Goal: Task Accomplishment & Management: Manage account settings

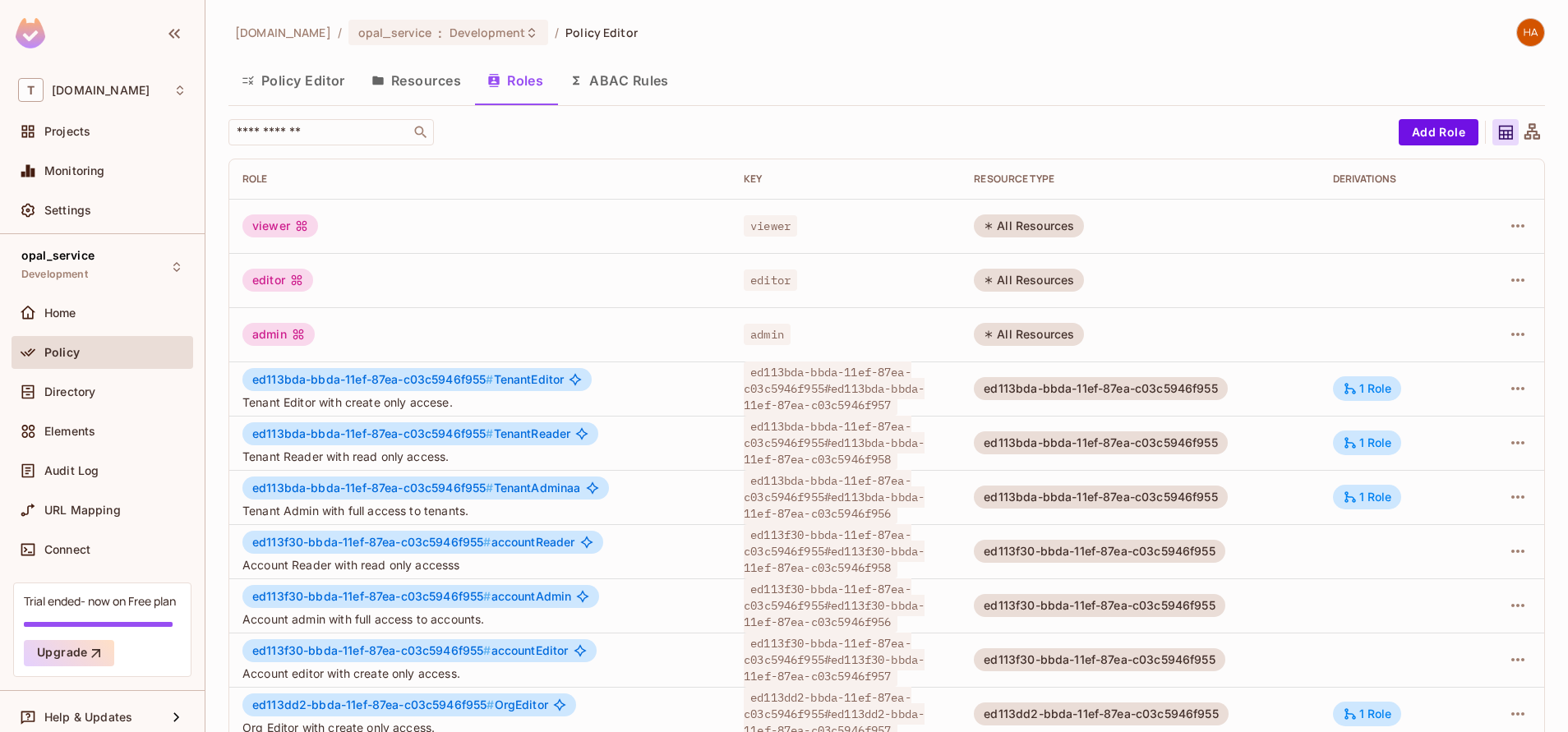
scroll to position [67, 0]
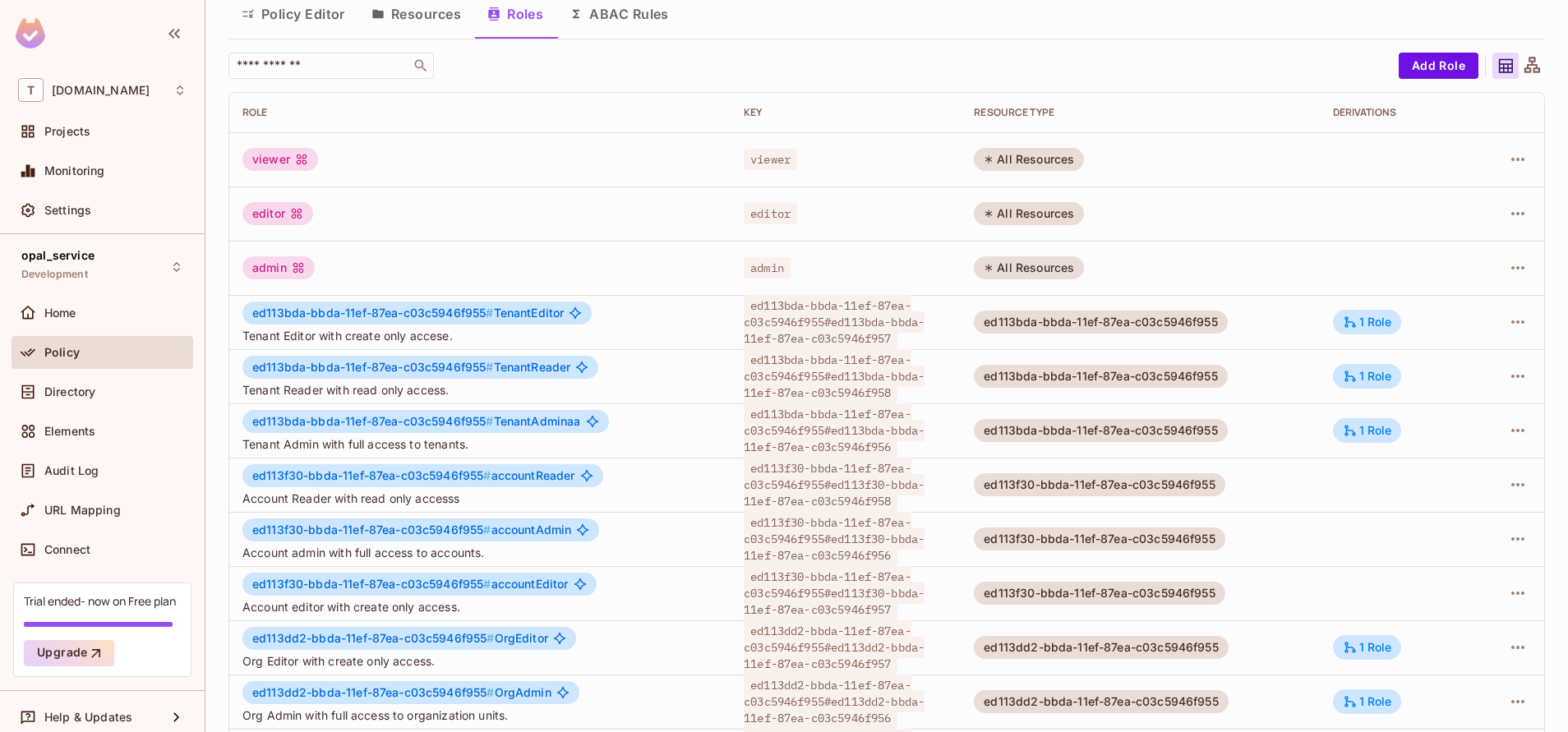
click at [428, 12] on button "Resources" at bounding box center [416, 13] width 116 height 41
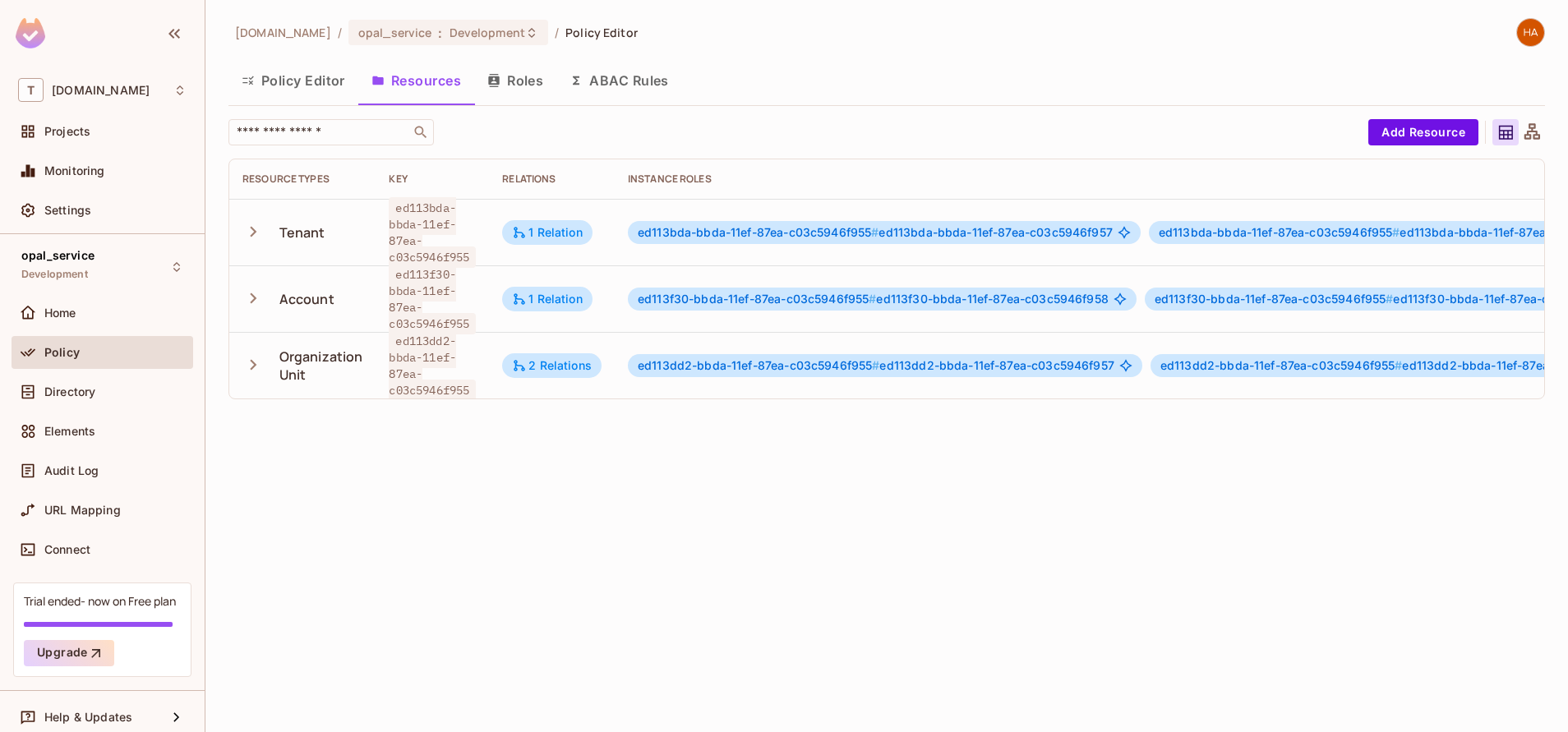
click at [503, 81] on button "Roles" at bounding box center [515, 80] width 83 height 41
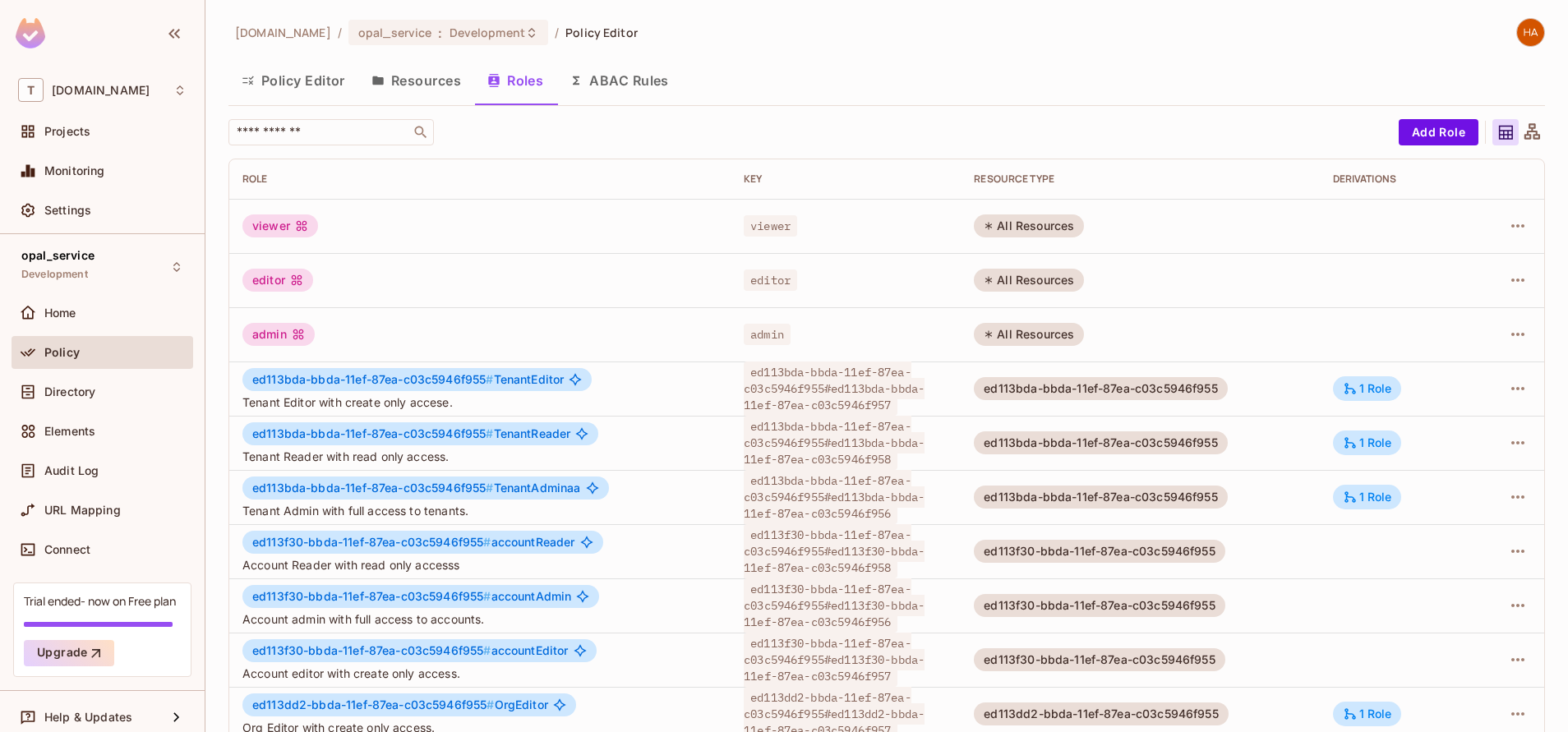
click at [452, 84] on button "Resources" at bounding box center [416, 80] width 116 height 41
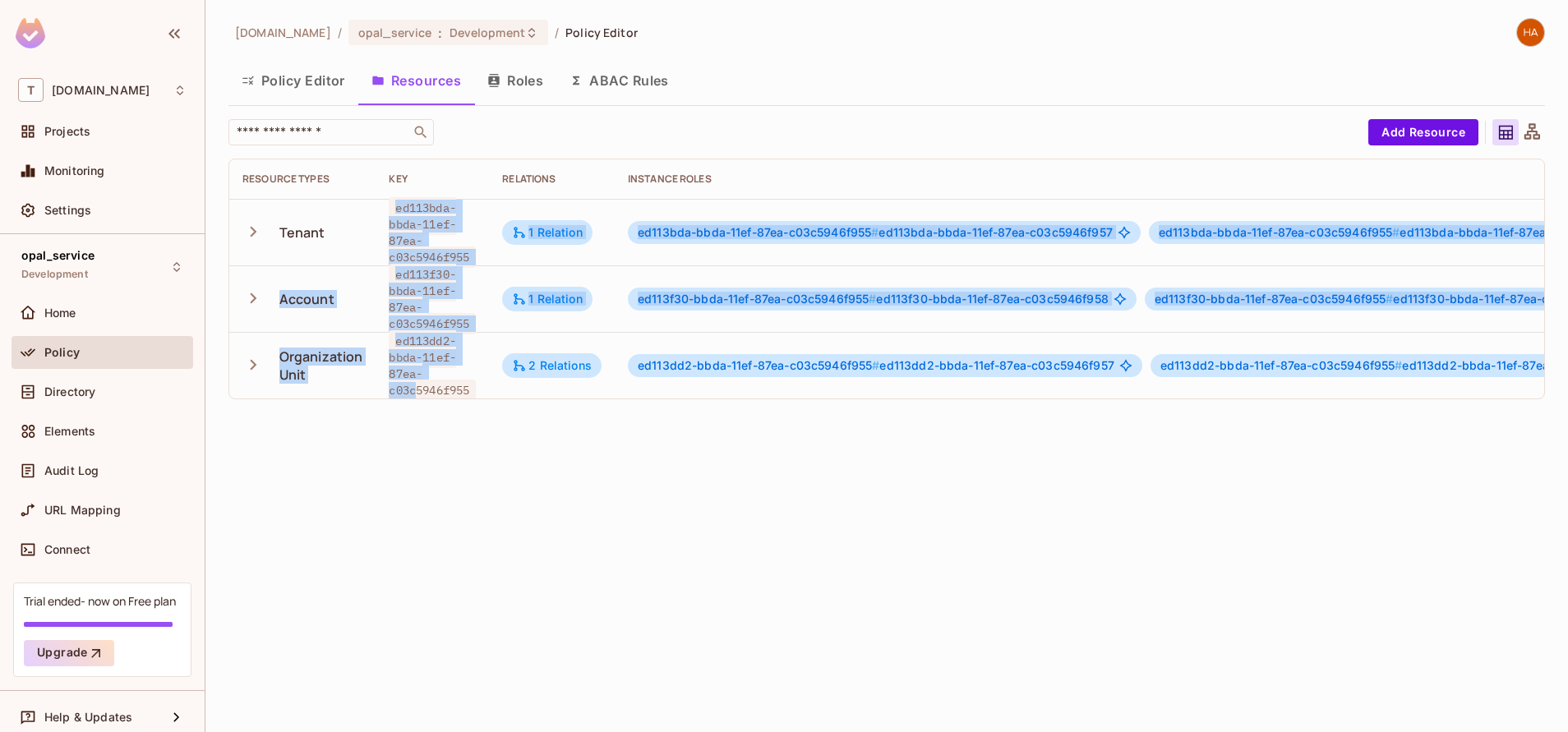
scroll to position [3, 0]
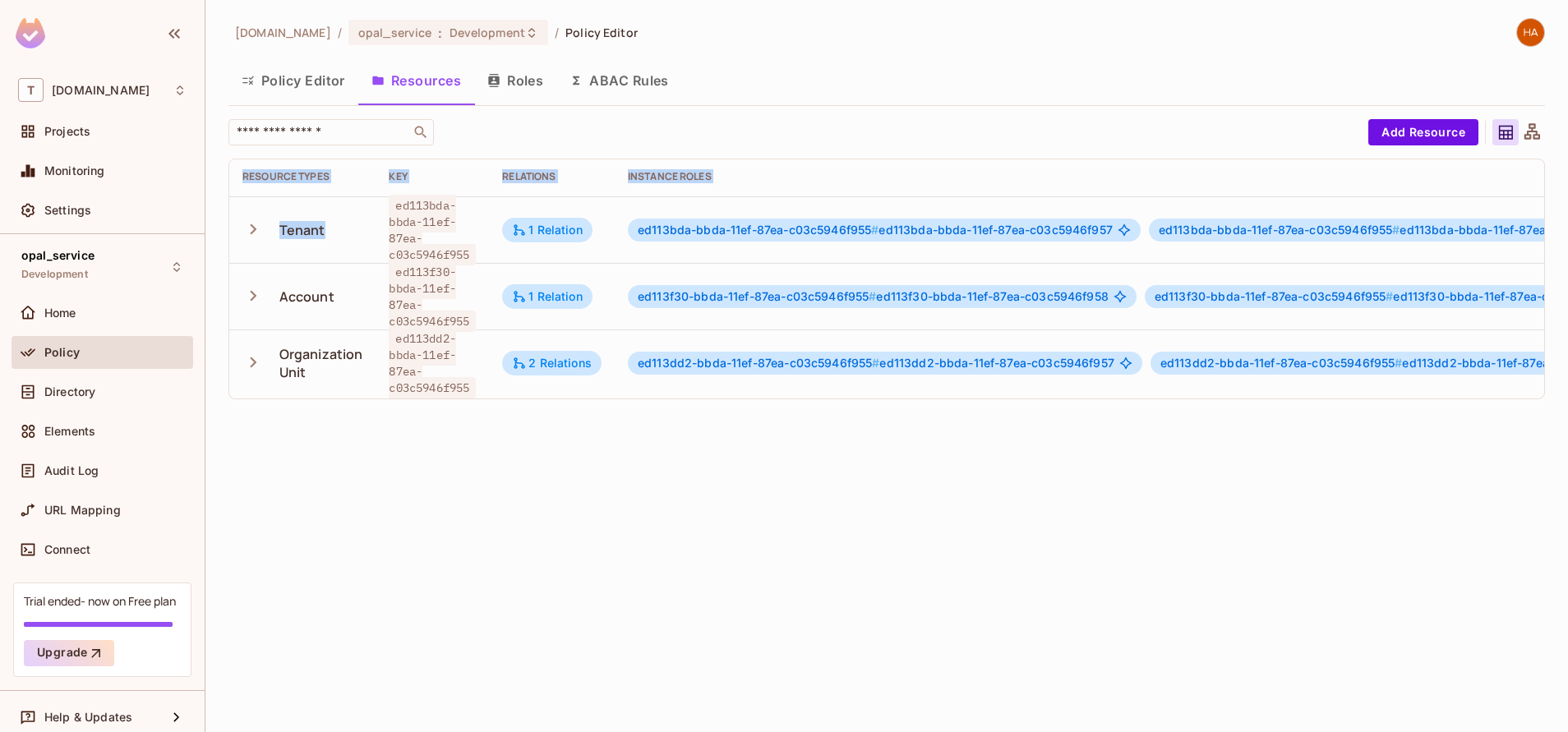
drag, startPoint x: 391, startPoint y: 210, endPoint x: 450, endPoint y: 400, distance: 198.9
click at [450, 398] on div "Resource Types Key Relations Instance roles Attributes Tenant ed113bda-bbda-11e…" at bounding box center [887, 278] width 1315 height 239
drag, startPoint x: 450, startPoint y: 400, endPoint x: 445, endPoint y: 516, distance: 116.1
click at [445, 516] on div "[DOMAIN_NAME] / opal_service : Development / Policy Editor Policy Editor Resour…" at bounding box center [886, 366] width 1363 height 732
click at [314, 76] on button "Policy Editor" at bounding box center [293, 80] width 130 height 41
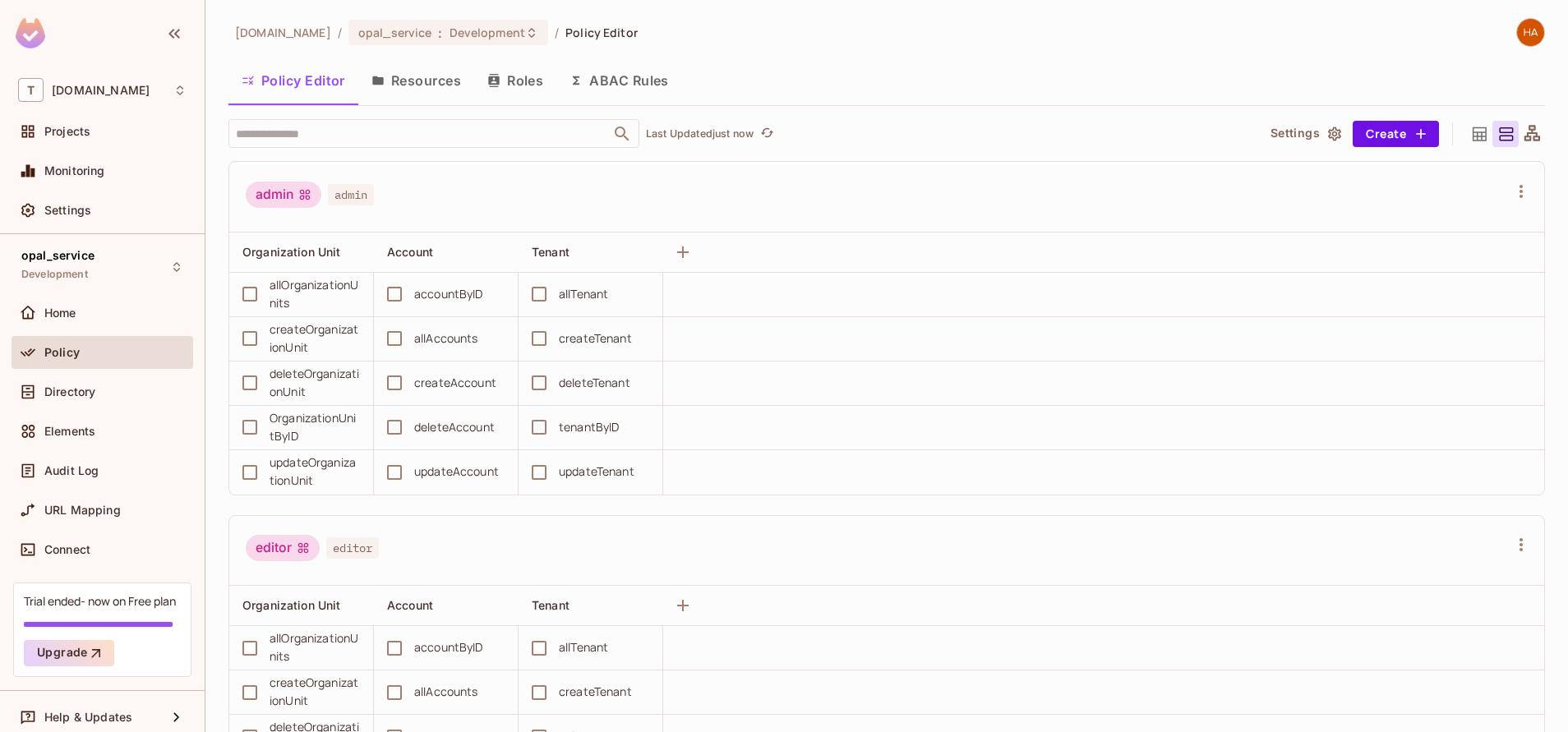
scroll to position [30, 0]
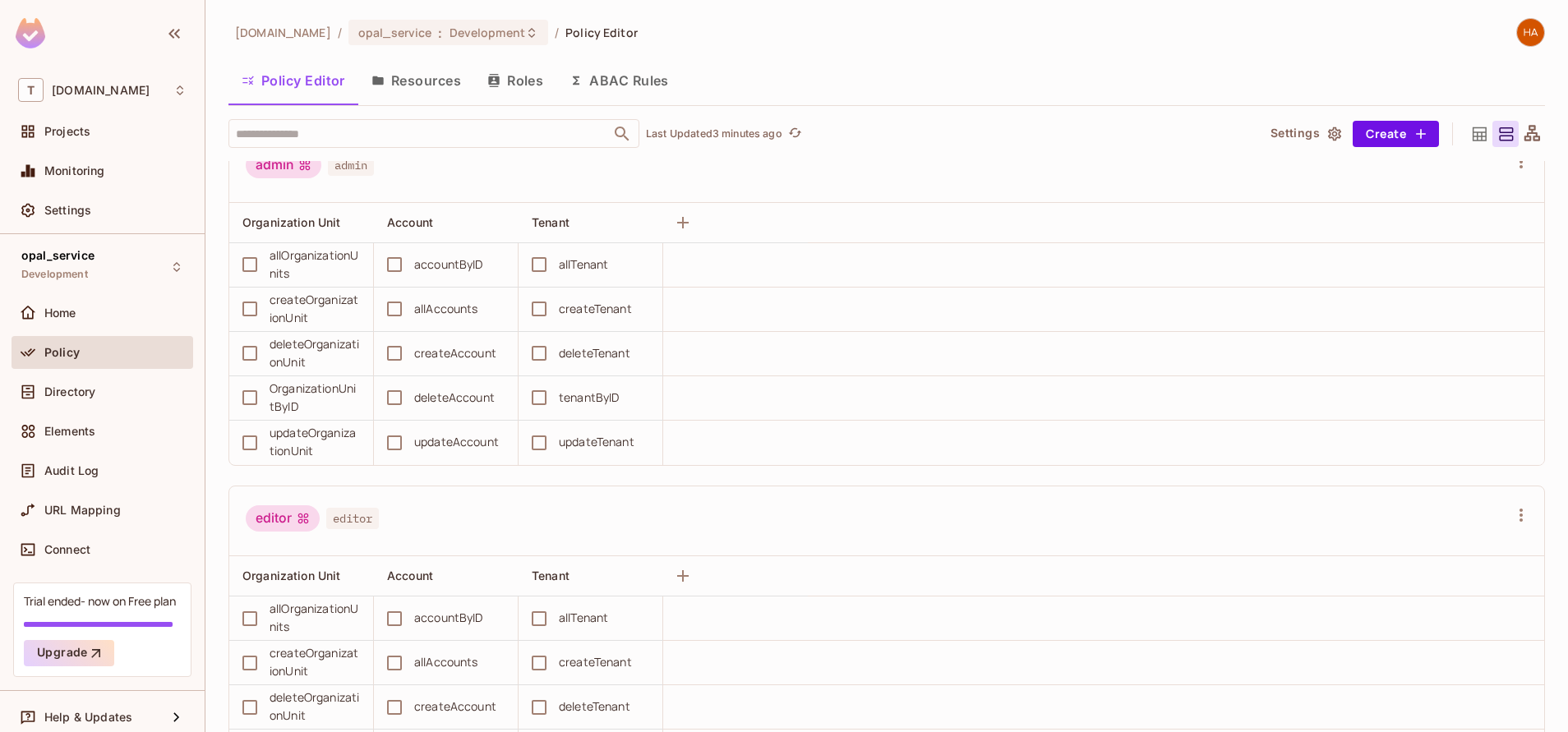
click at [418, 81] on button "Resources" at bounding box center [416, 80] width 116 height 41
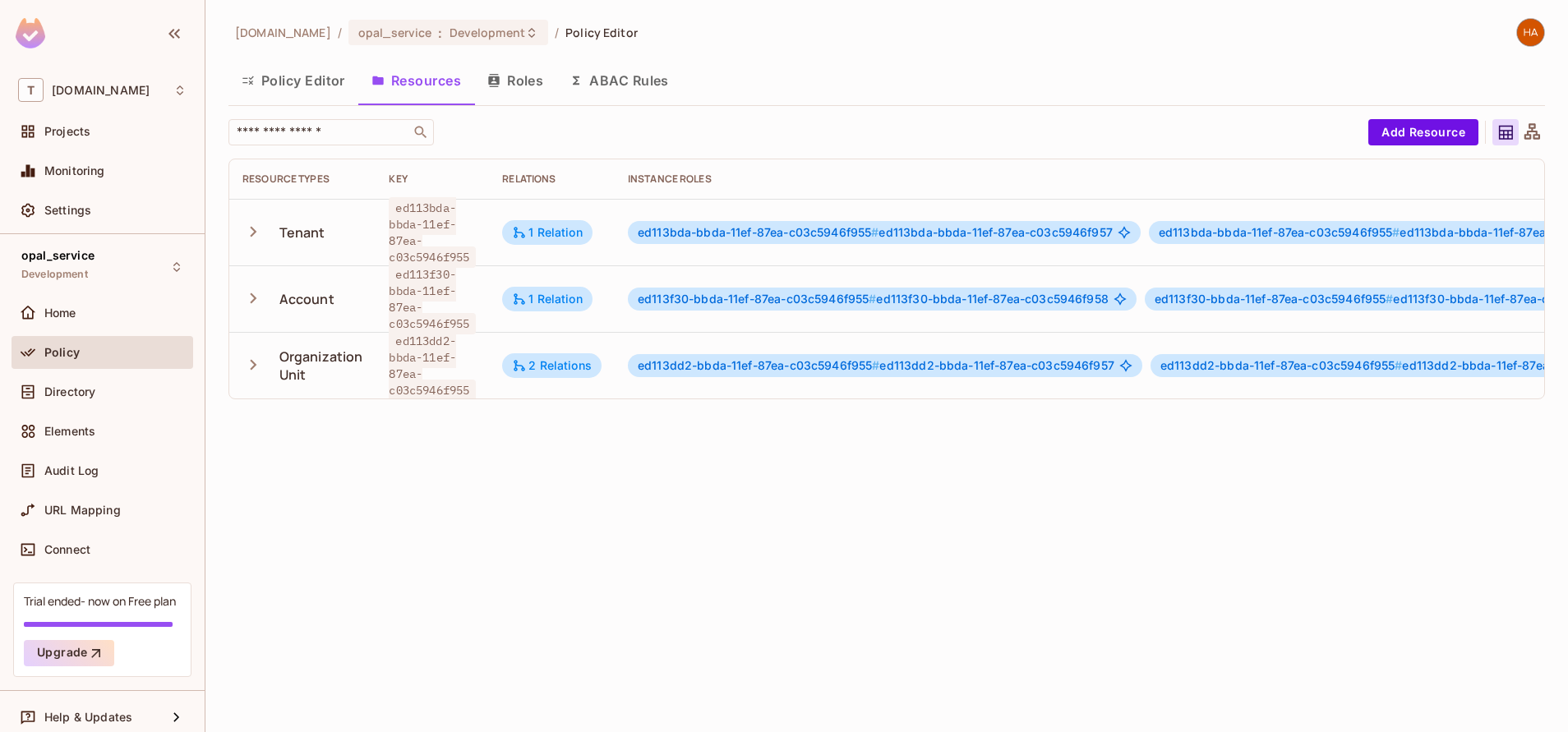
click at [298, 77] on button "Policy Editor" at bounding box center [293, 80] width 130 height 41
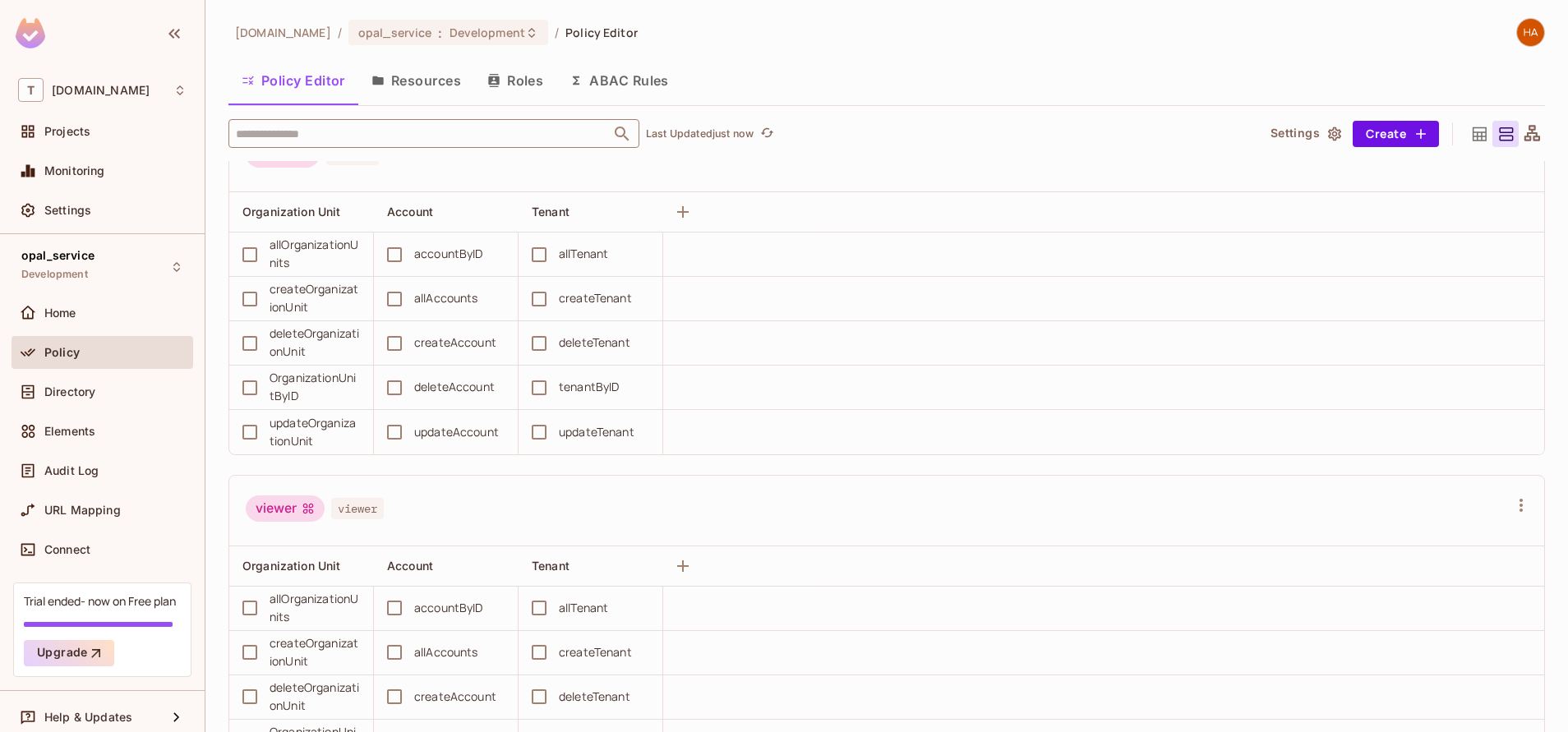
scroll to position [475, 0]
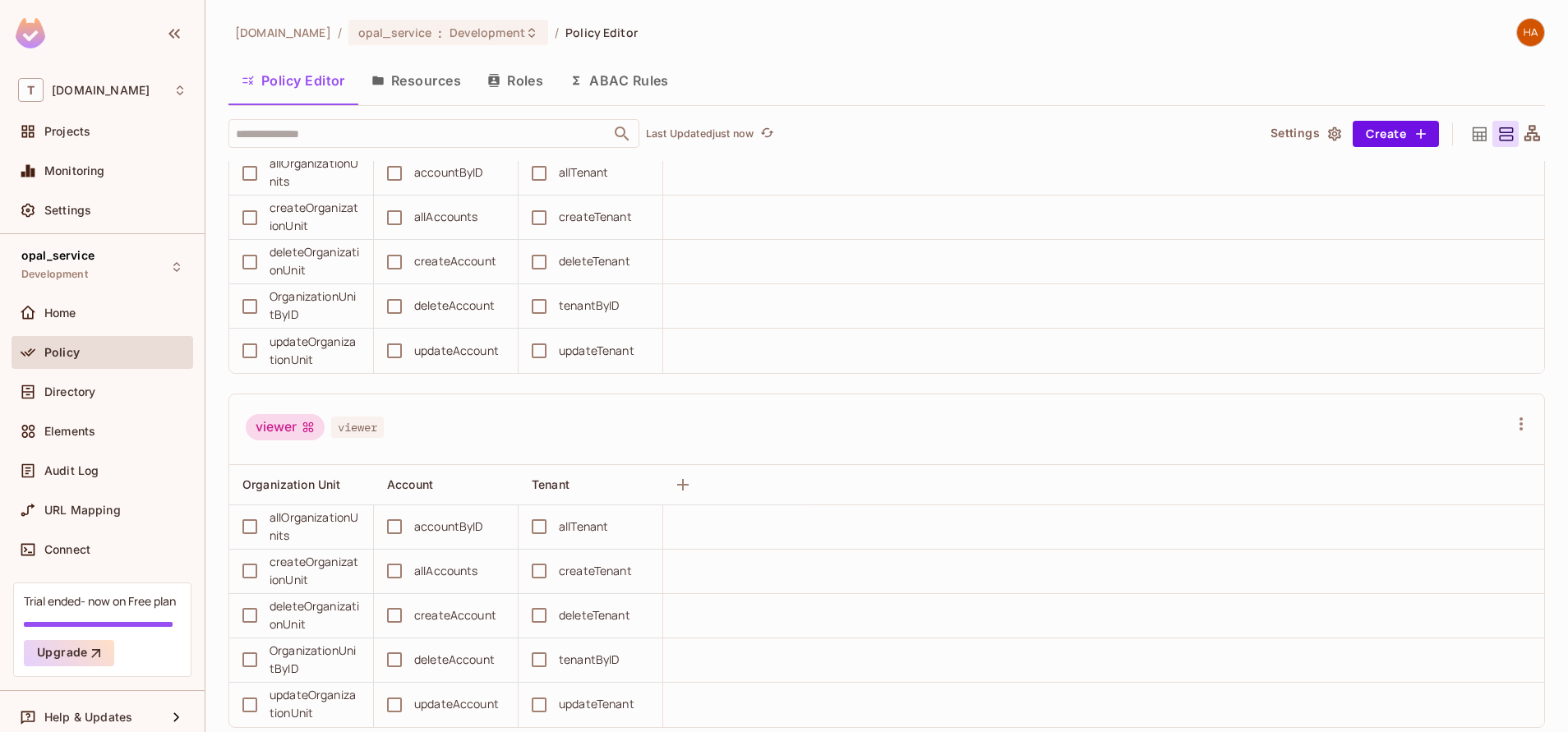
click at [529, 77] on button "Roles" at bounding box center [515, 80] width 83 height 41
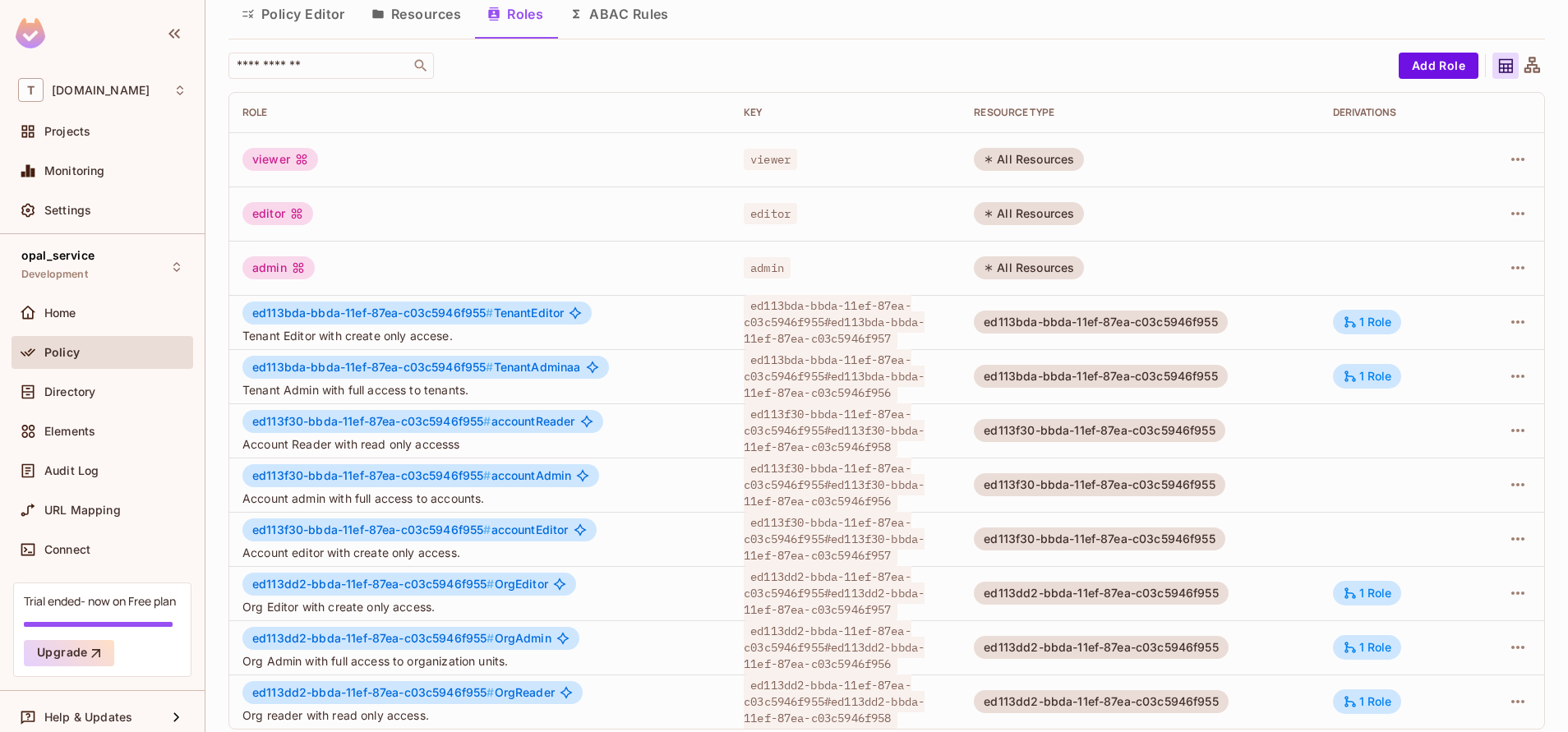
scroll to position [77, 0]
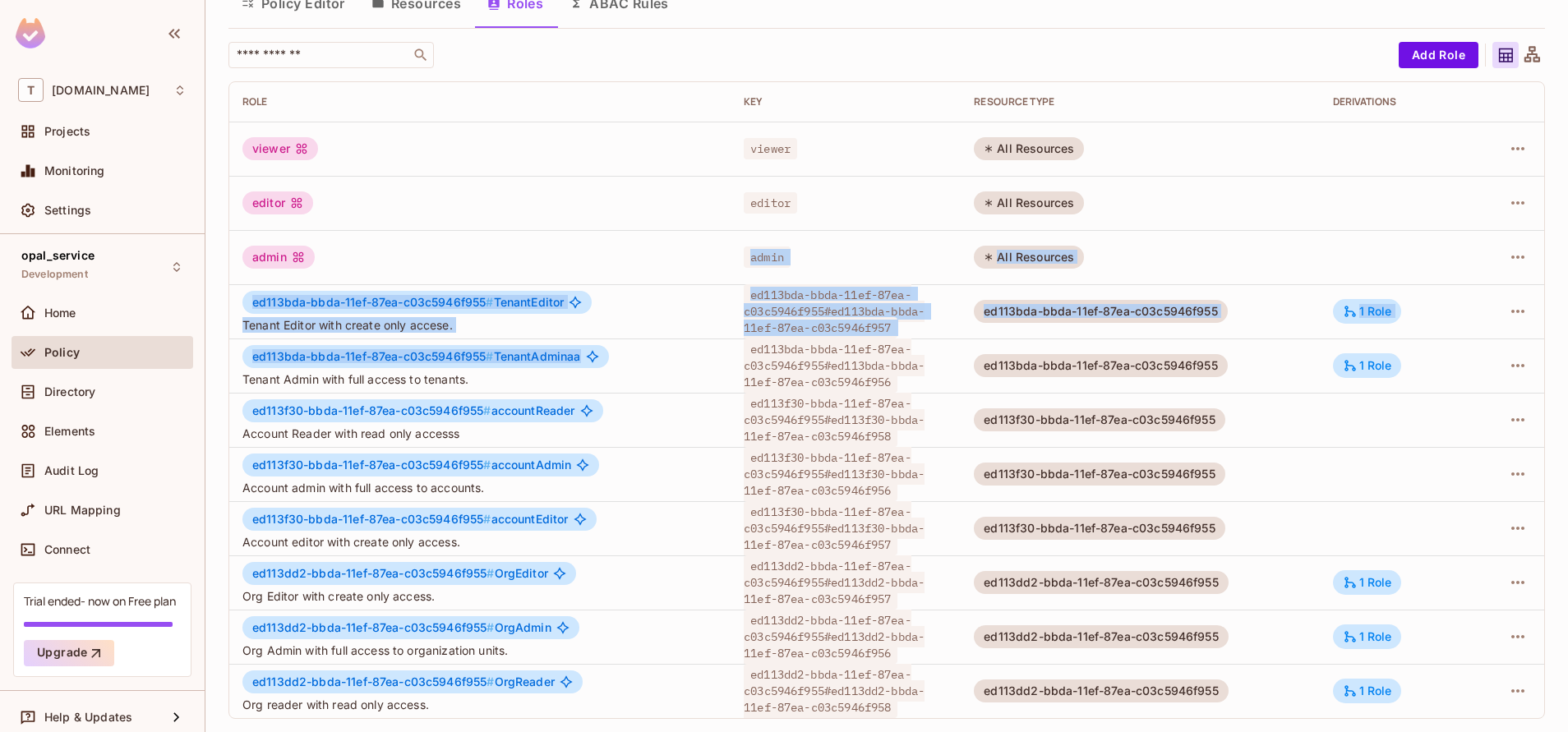
drag, startPoint x: 459, startPoint y: 266, endPoint x: 598, endPoint y: 341, distance: 157.9
click at [598, 341] on tbody "viewer viewer All Resources editor editor All Resources admin admin All Resourc…" at bounding box center [887, 420] width 1315 height 596
drag, startPoint x: 598, startPoint y: 341, endPoint x: 571, endPoint y: 237, distance: 107.4
click at [571, 237] on td "admin" at bounding box center [480, 257] width 502 height 54
click at [610, 239] on td "admin" at bounding box center [480, 257] width 502 height 54
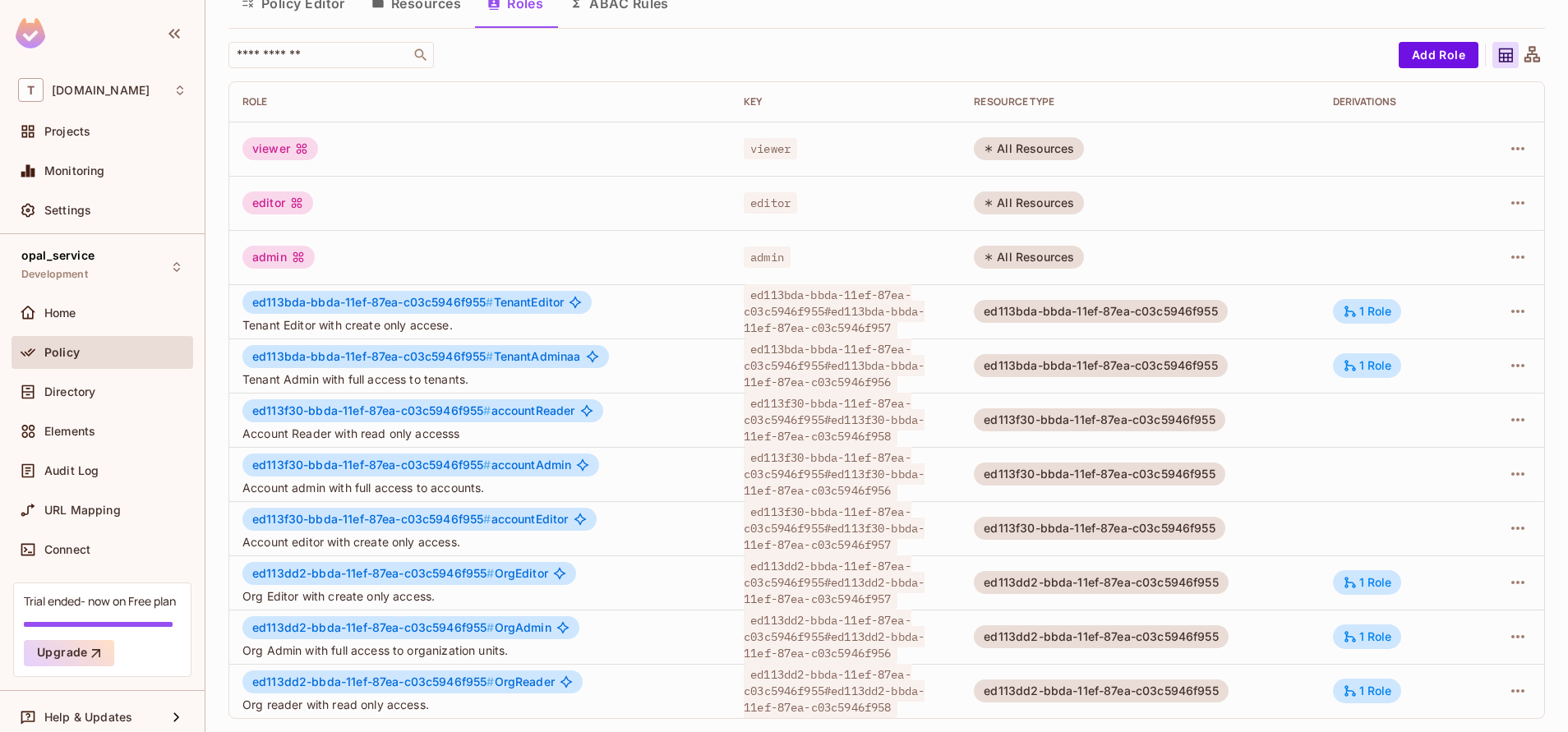
click at [300, 17] on button "Policy Editor" at bounding box center [293, 3] width 130 height 41
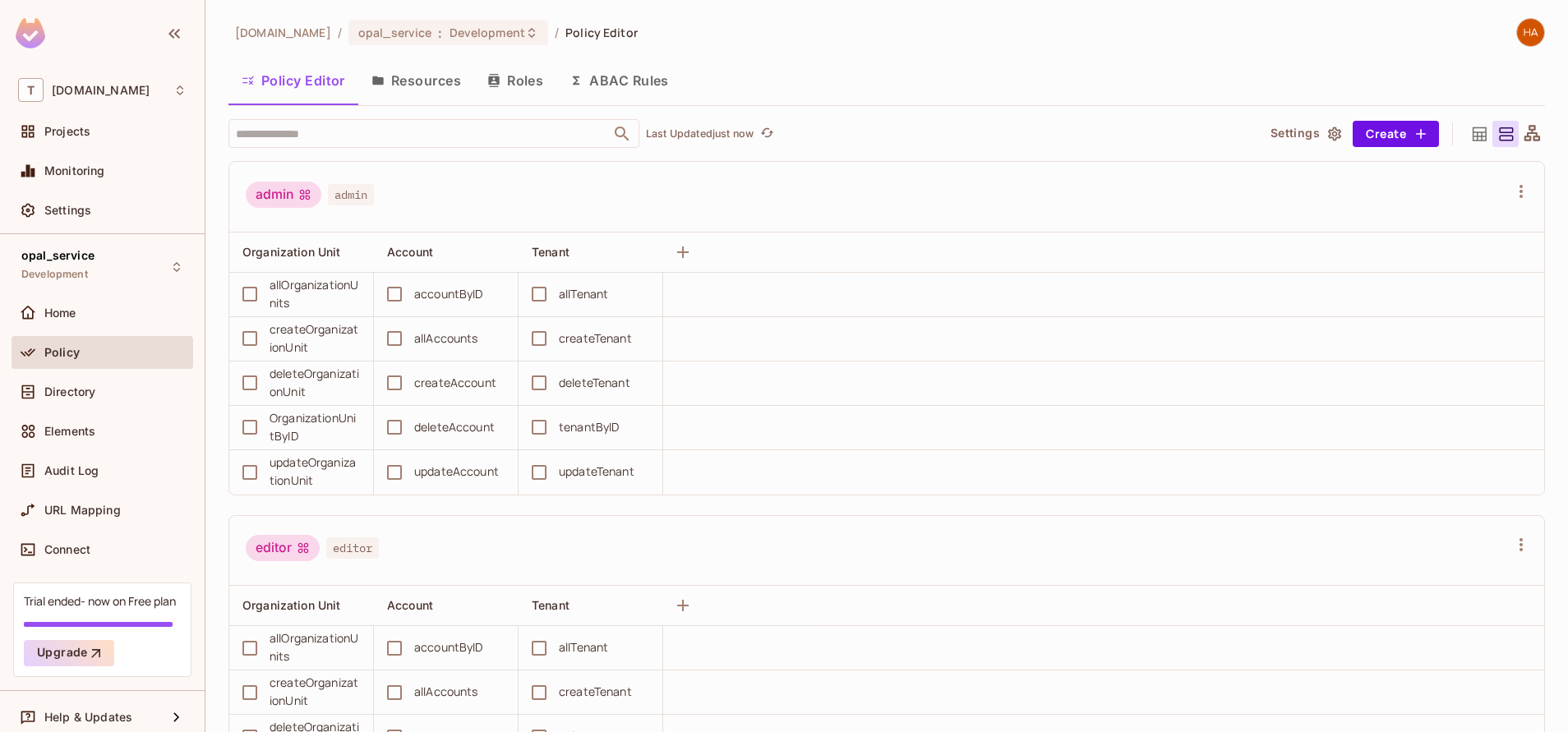
click at [309, 83] on button "Policy Editor" at bounding box center [293, 80] width 130 height 41
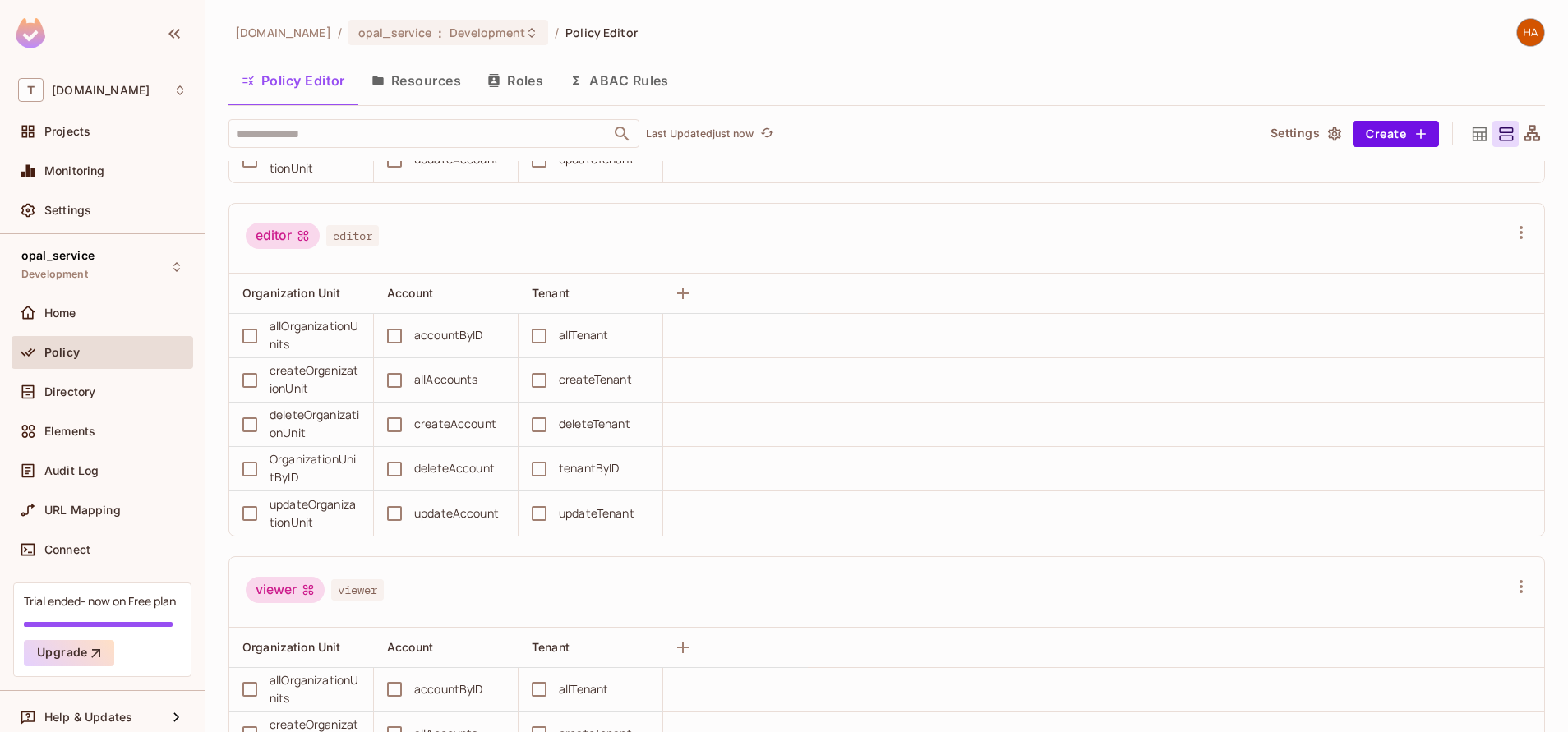
scroll to position [315, 0]
click at [517, 98] on button "Roles" at bounding box center [515, 80] width 83 height 41
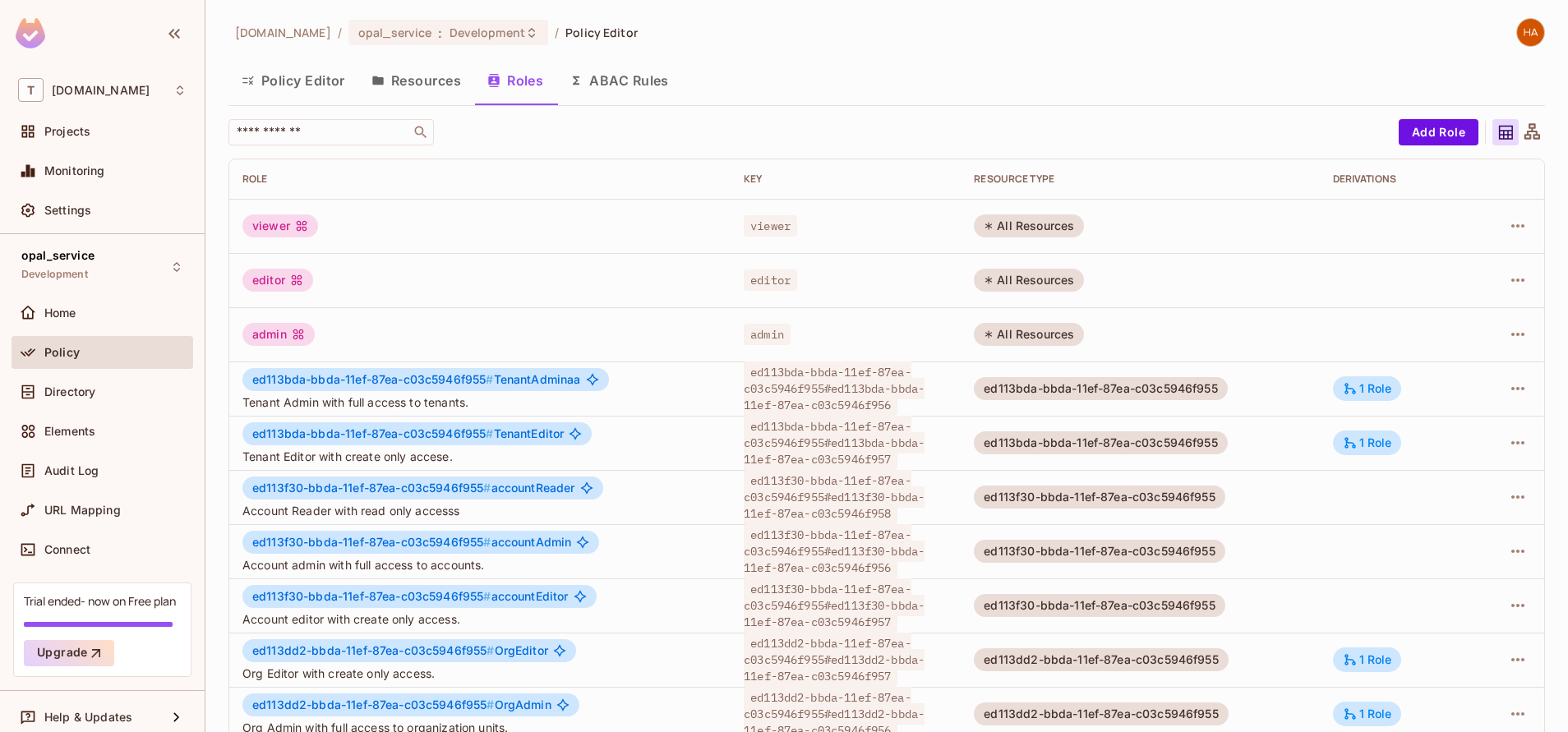
click at [308, 84] on button "Policy Editor" at bounding box center [293, 80] width 130 height 41
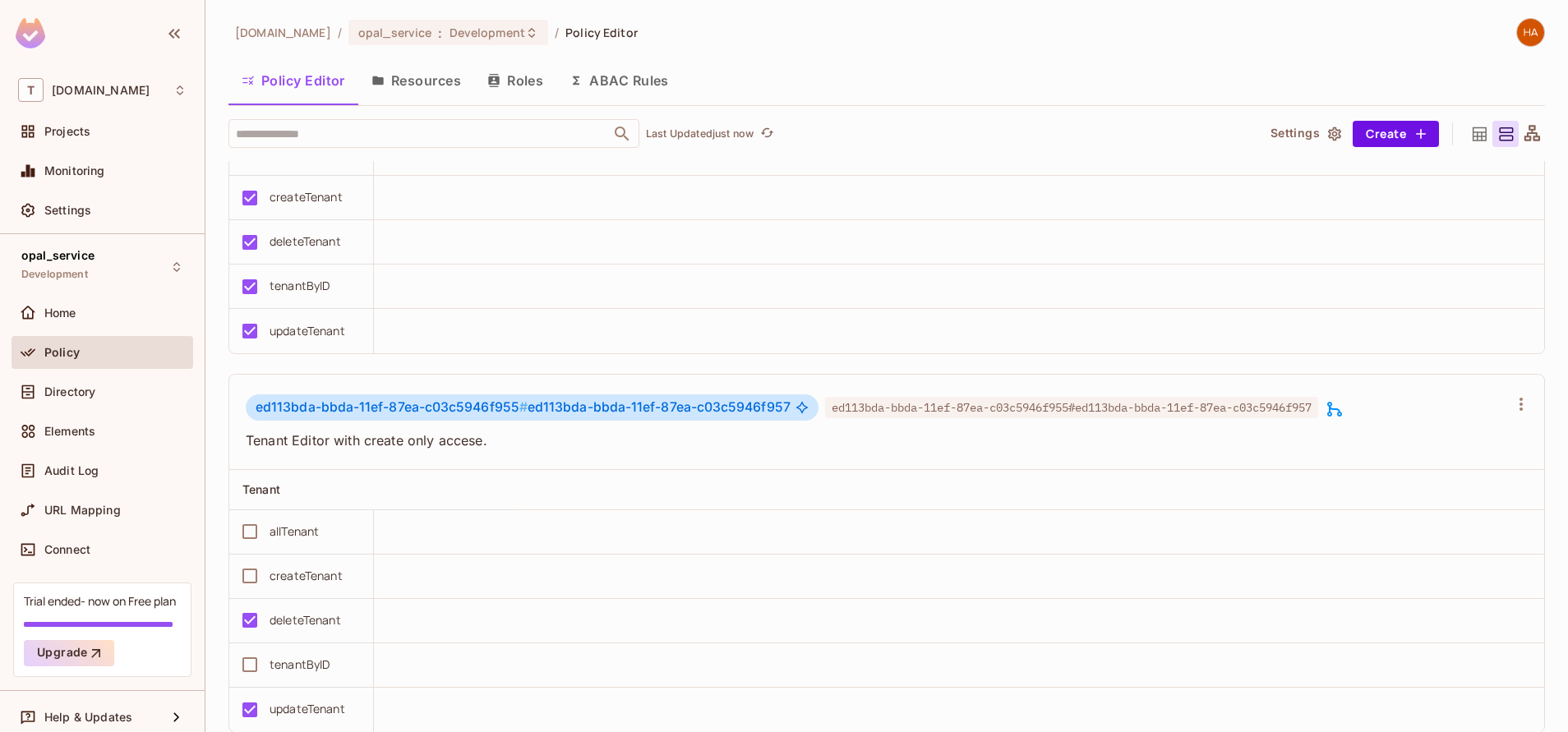
scroll to position [60, 0]
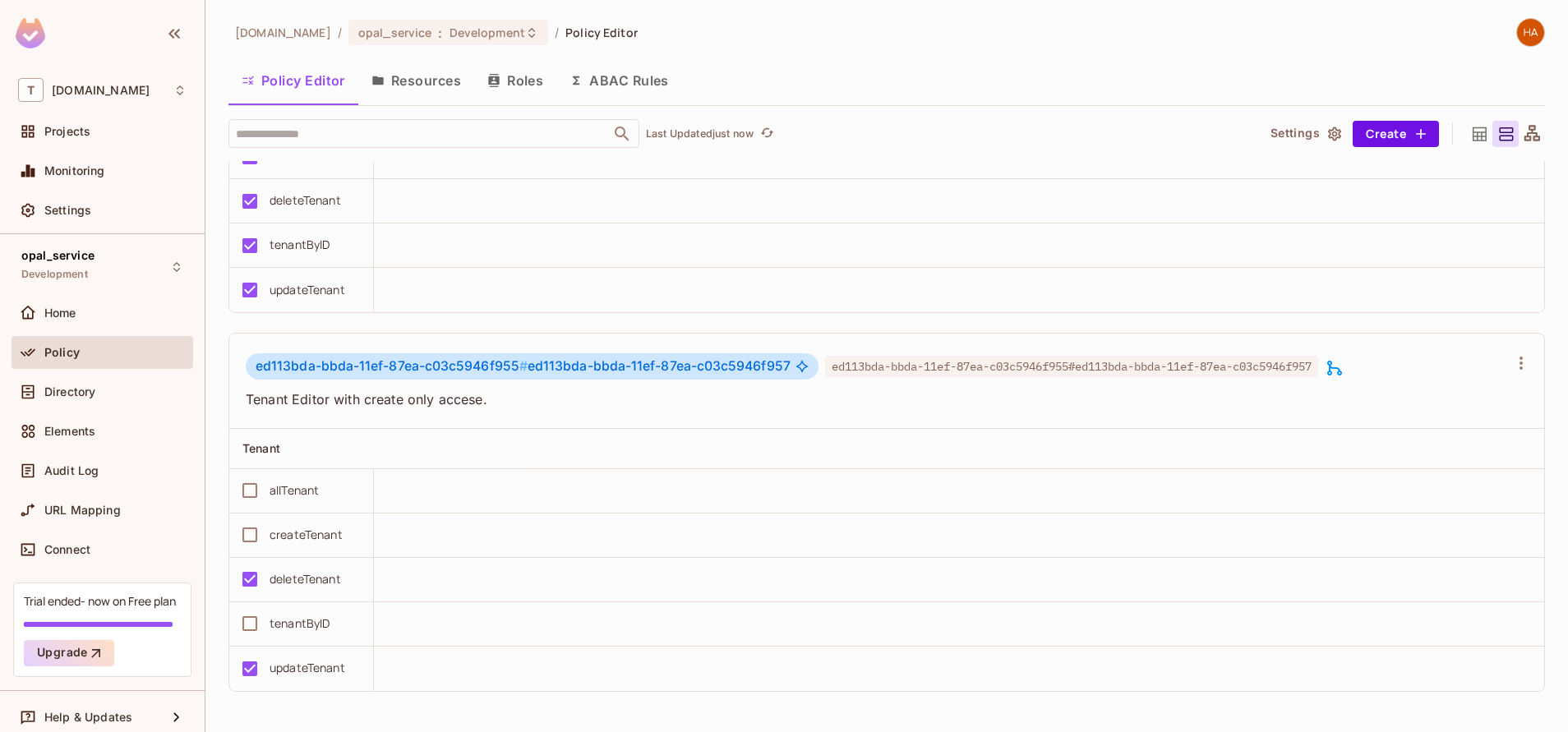
click at [514, 89] on button "Roles" at bounding box center [515, 80] width 83 height 41
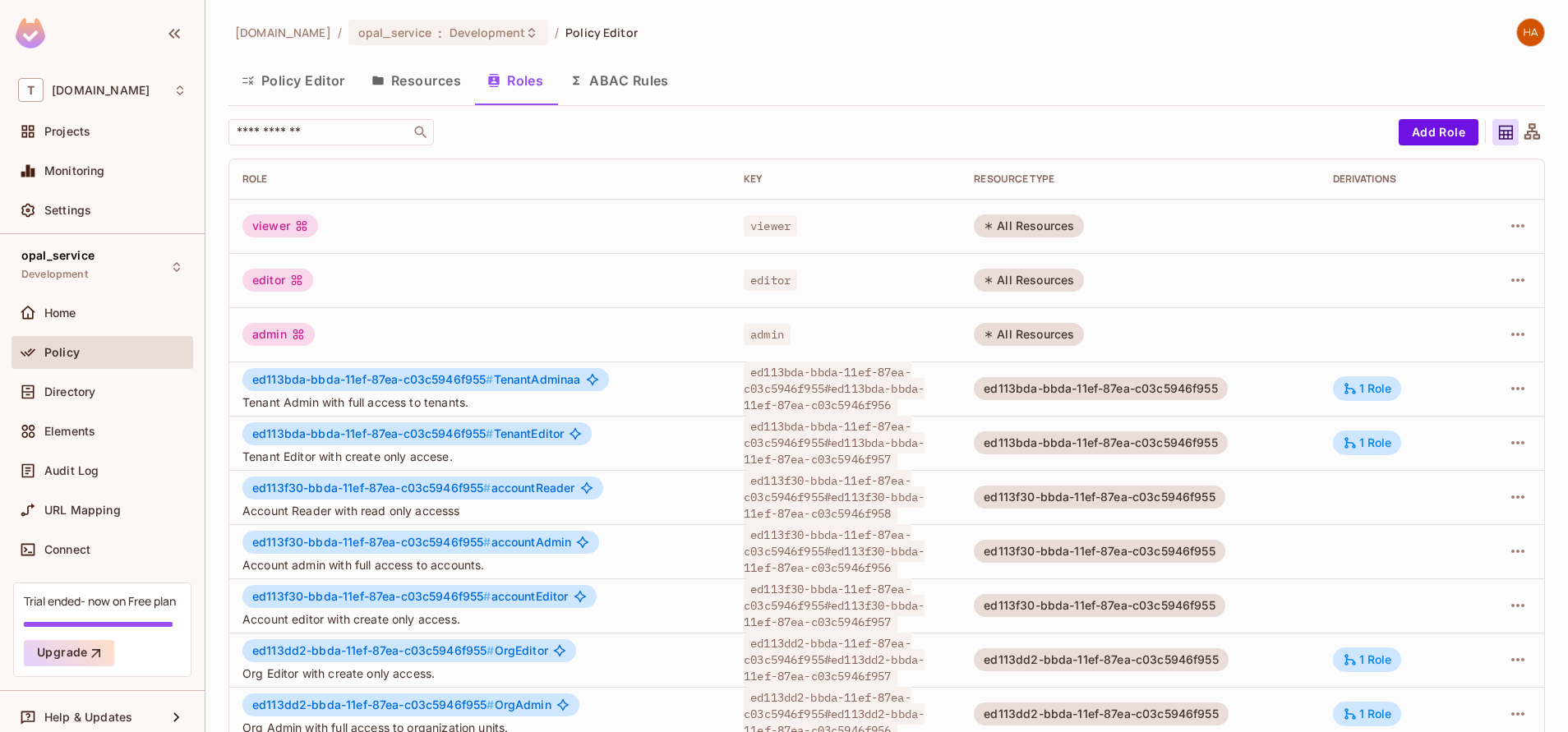
scroll to position [64, 0]
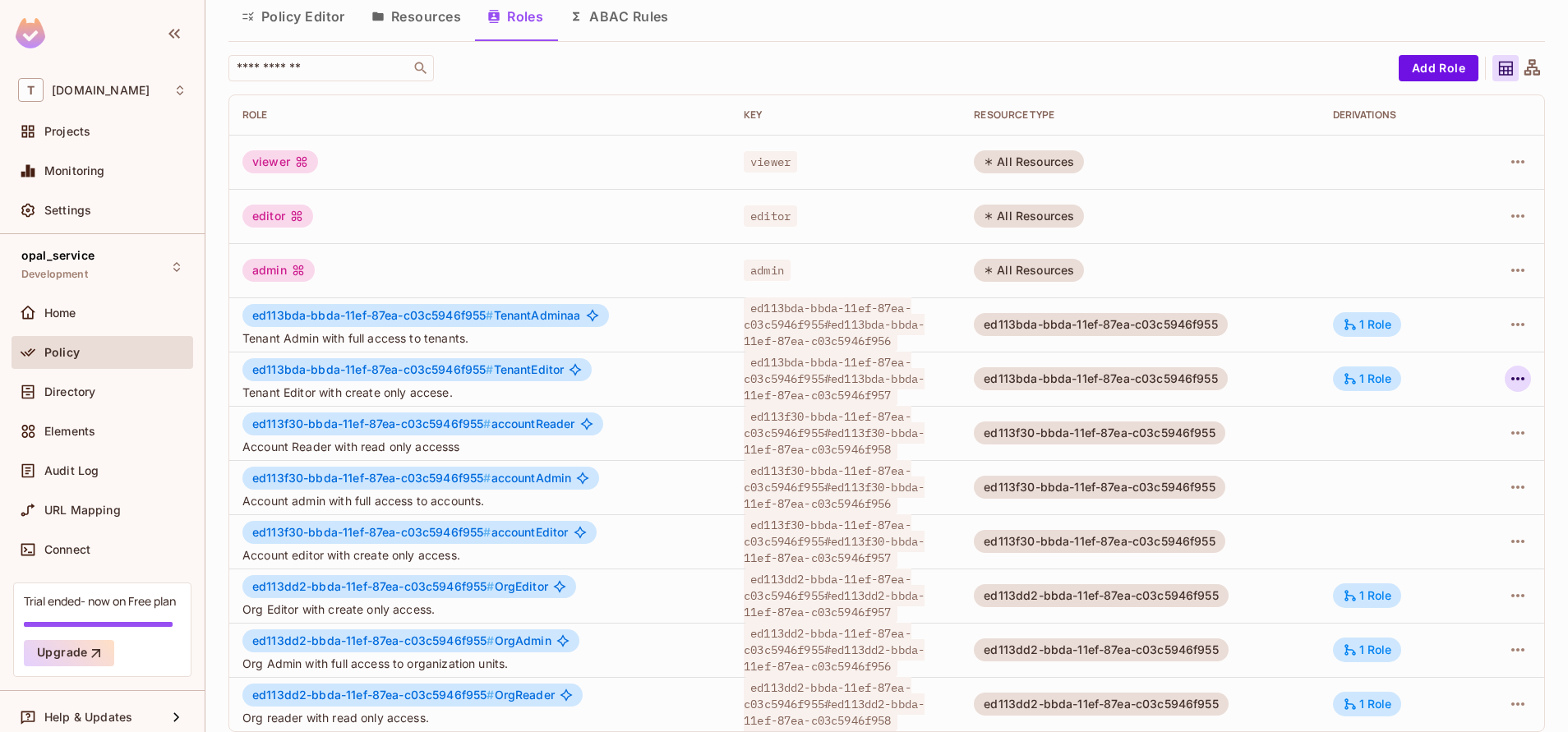
click at [1508, 377] on icon "button" at bounding box center [1518, 378] width 20 height 20
click at [1428, 428] on span "Edit Role" at bounding box center [1426, 416] width 59 height 26
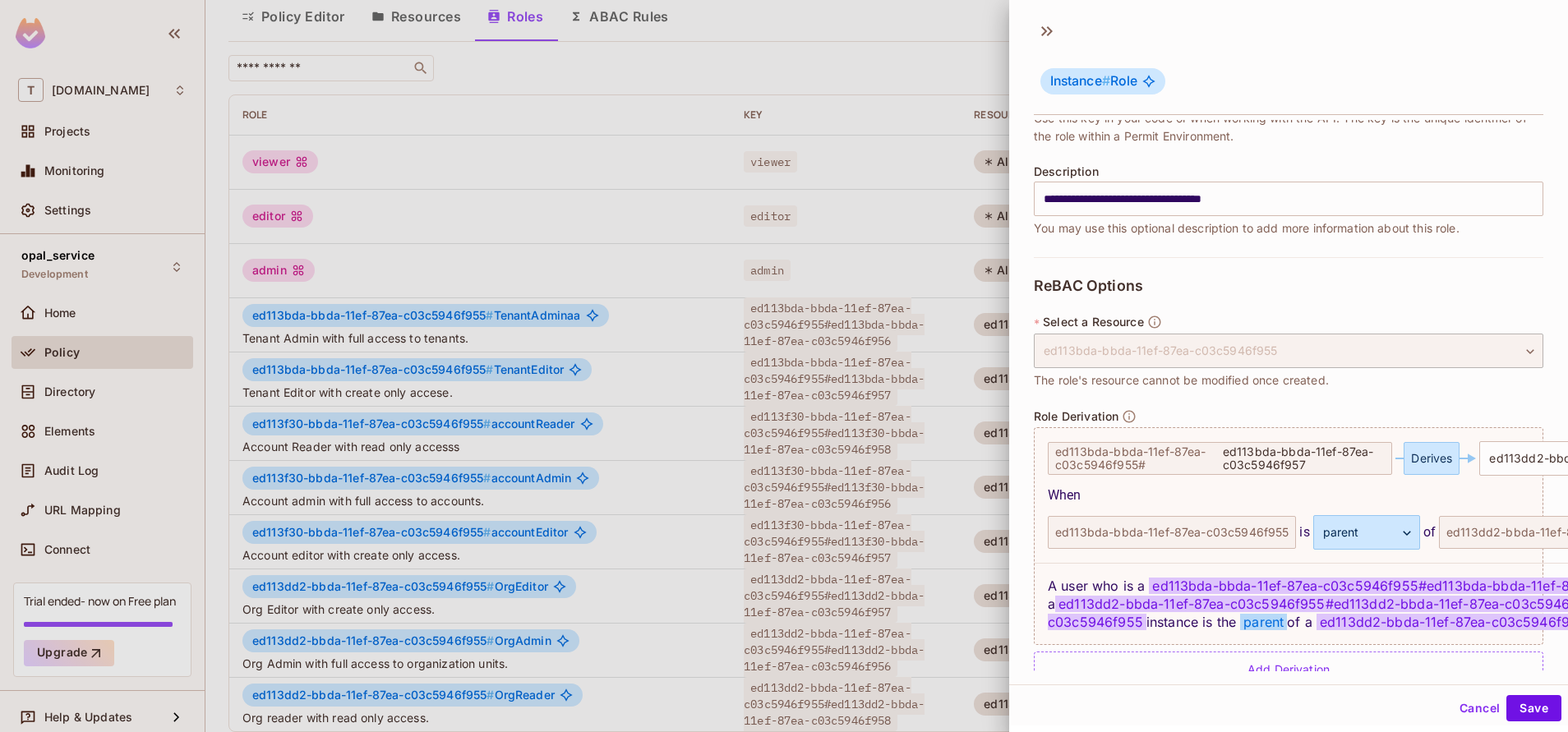
scroll to position [0, 0]
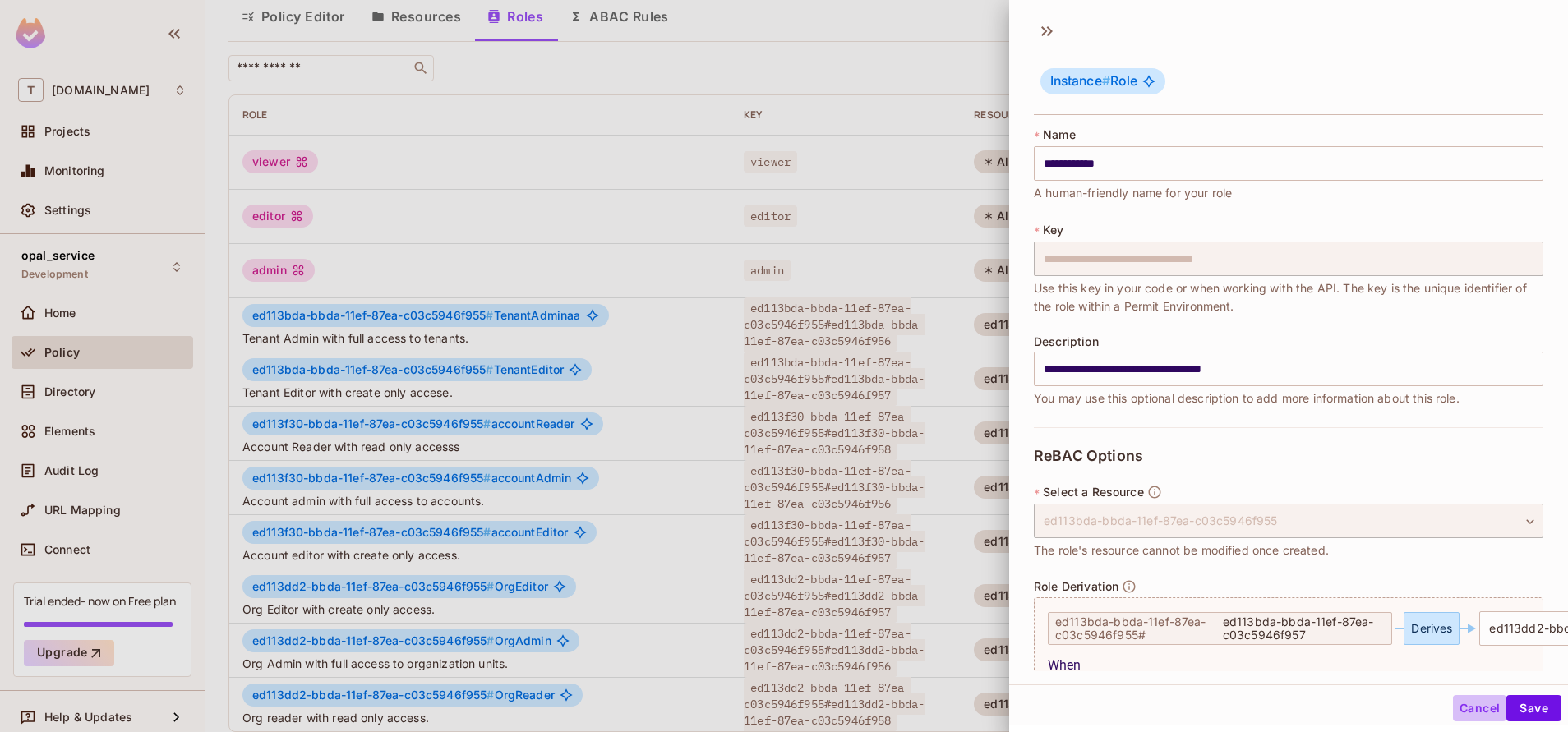
click at [1453, 719] on button "Cancel" at bounding box center [1479, 709] width 53 height 26
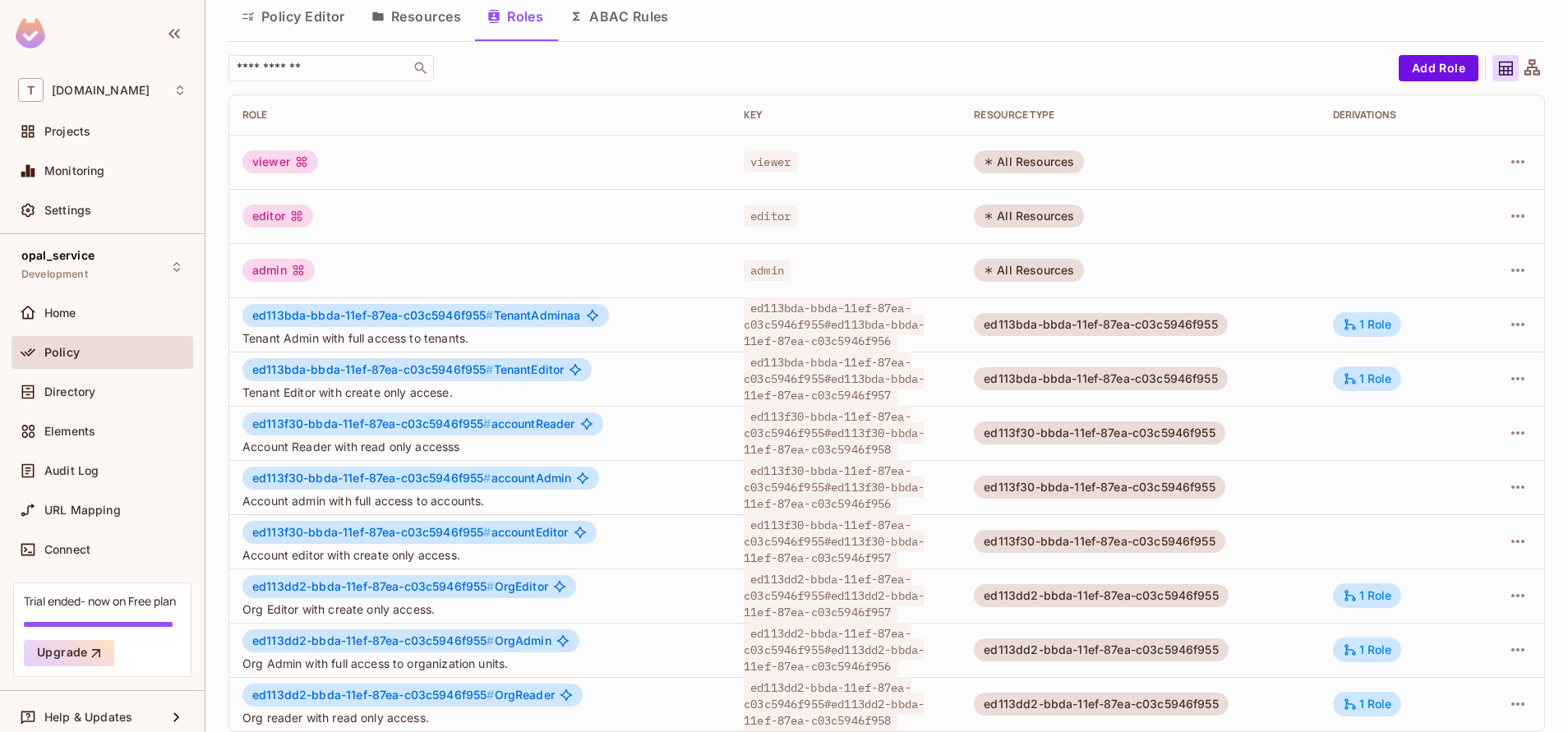
click at [311, 24] on button "Policy Editor" at bounding box center [293, 16] width 130 height 41
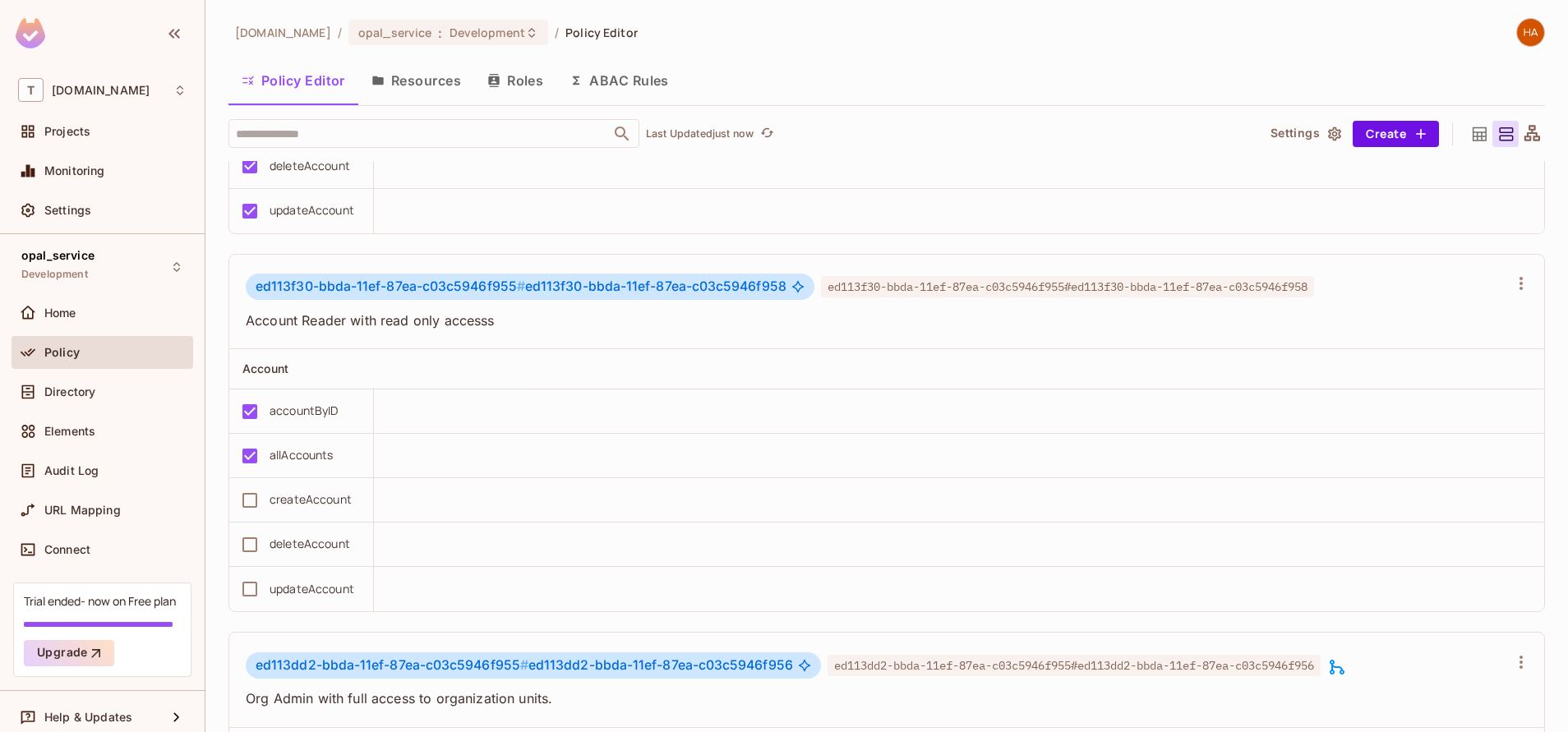
scroll to position [1731, 0]
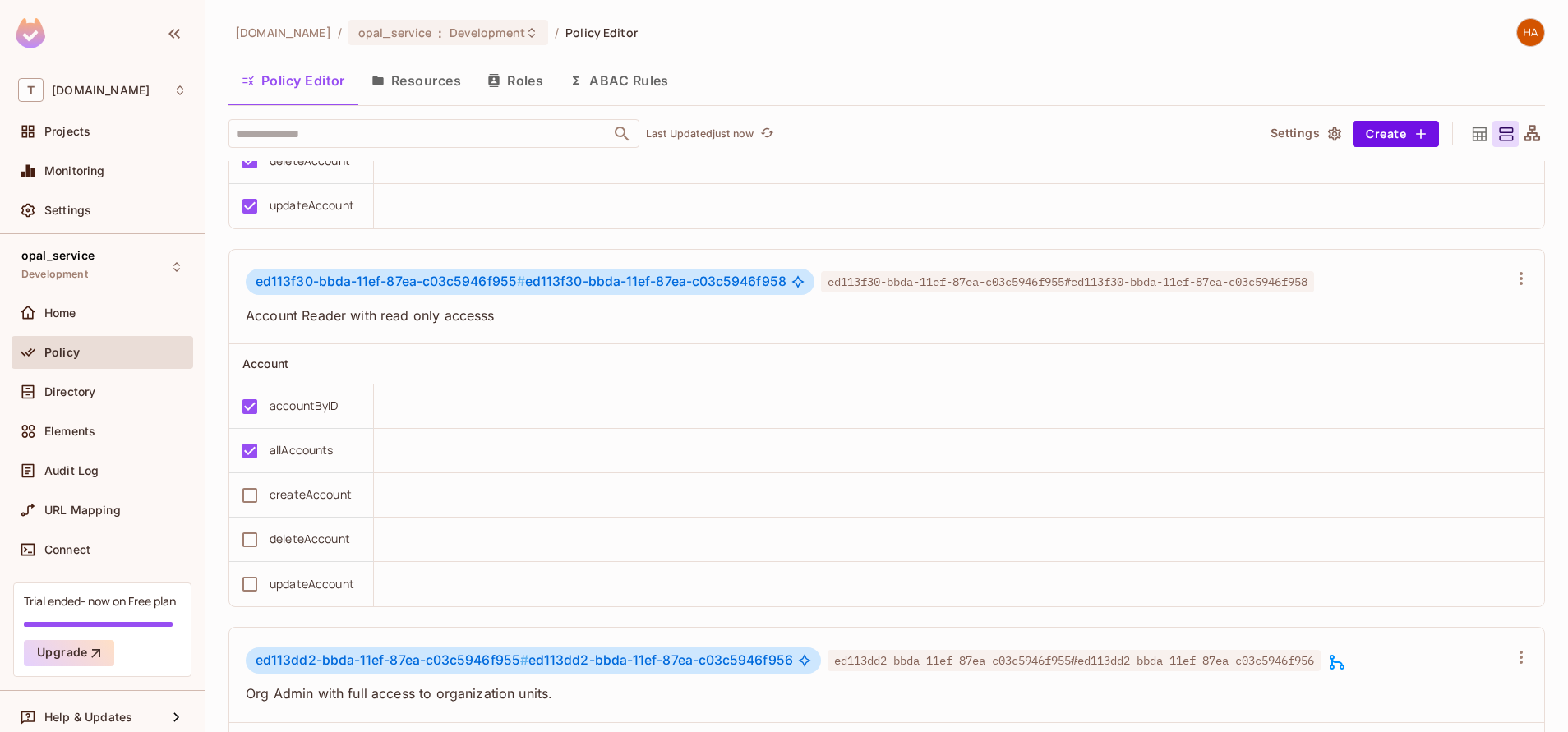
click at [508, 82] on button "Roles" at bounding box center [515, 80] width 83 height 41
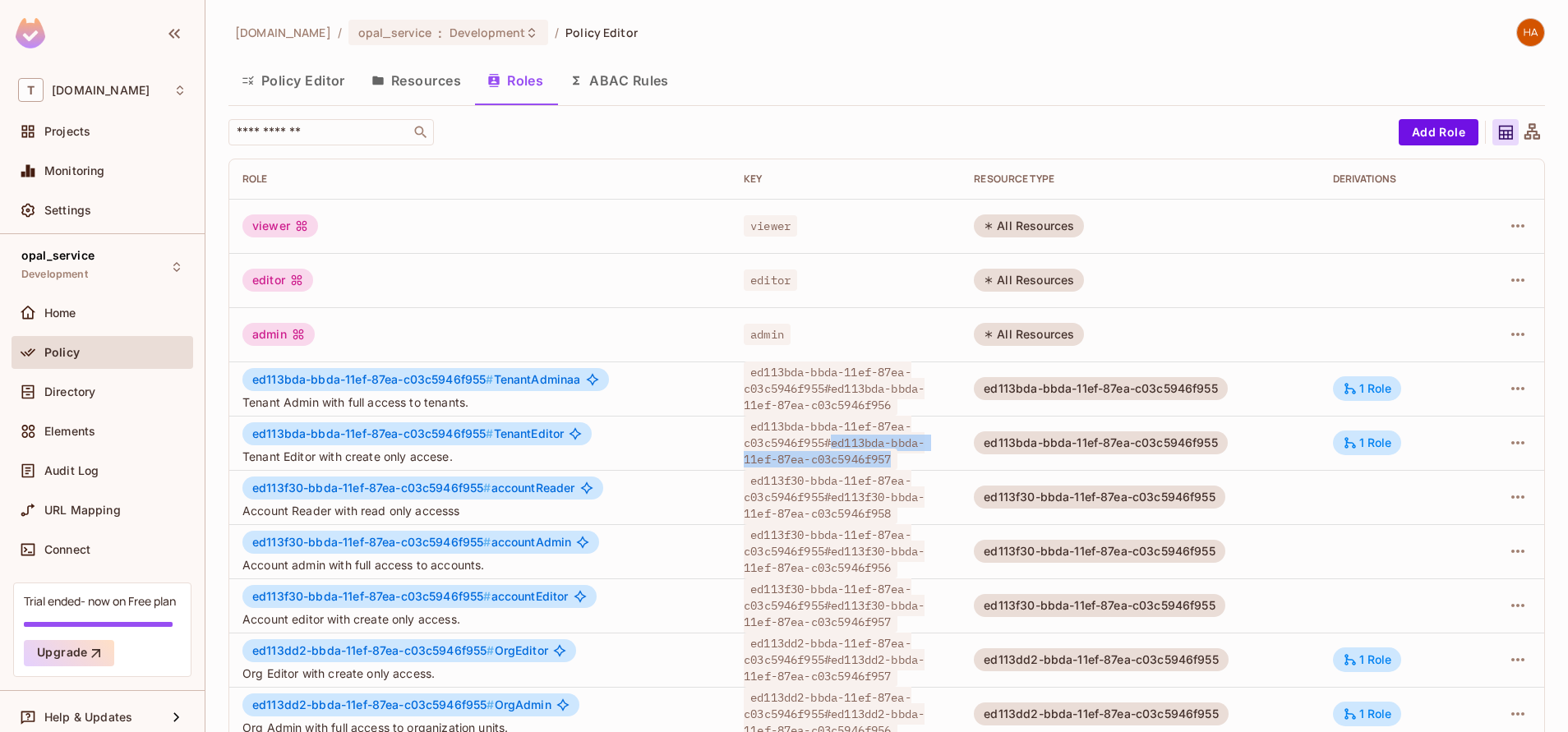
drag, startPoint x: 826, startPoint y: 446, endPoint x: 889, endPoint y: 459, distance: 64.3
click at [889, 459] on span "ed113bda-bbda-11ef-87ea-c03c5946f955#ed113bda-bbda-11ef-87ea-c03c5946f957" at bounding box center [834, 443] width 181 height 54
copy span "ed113bda-bbda-11ef-87ea-c03c5946f957"
click at [302, 90] on button "Policy Editor" at bounding box center [293, 80] width 130 height 41
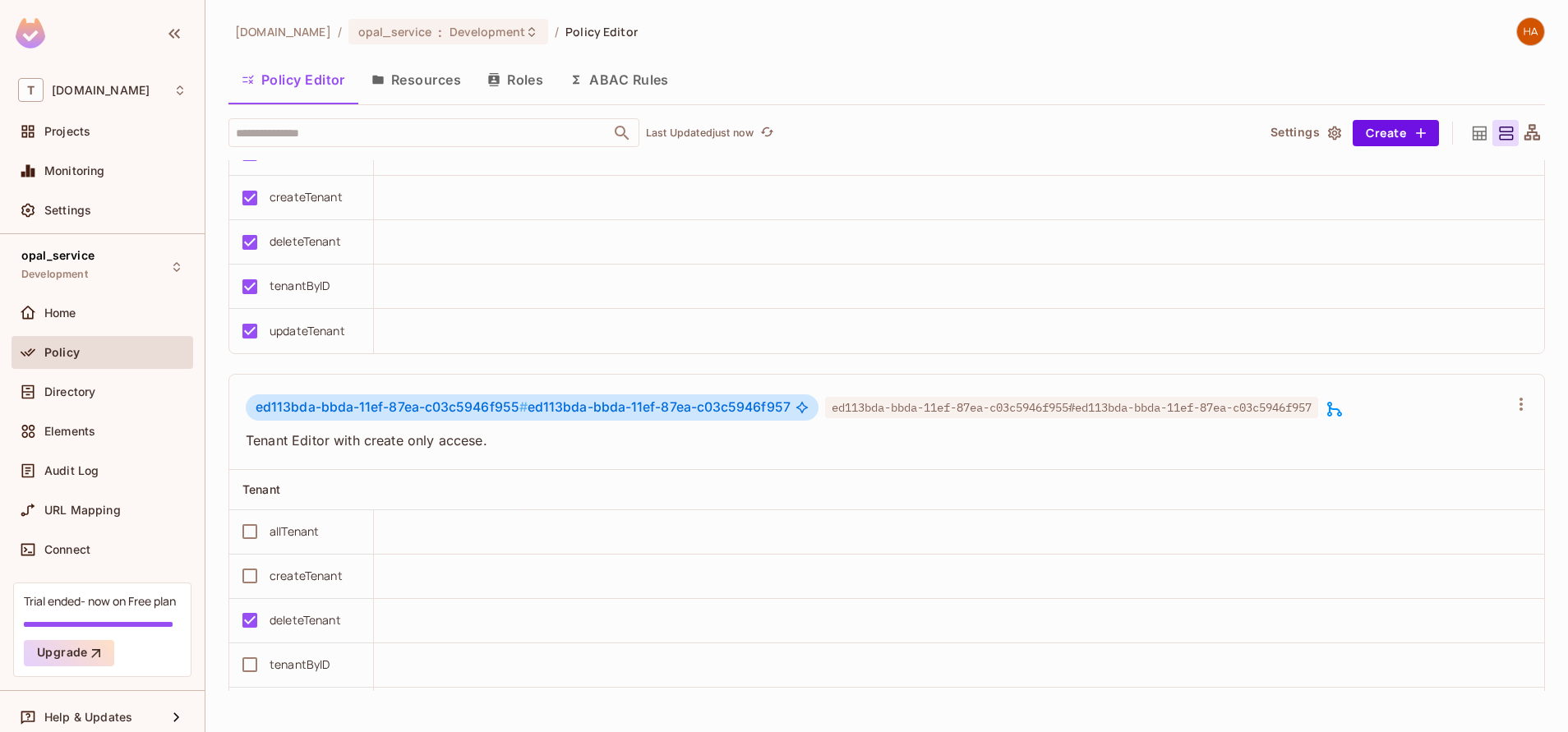
scroll to position [3497, 0]
